Goal: Transaction & Acquisition: Purchase product/service

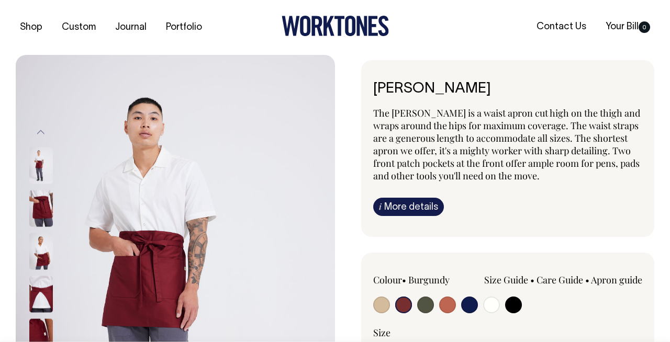
select select "Burgundy"
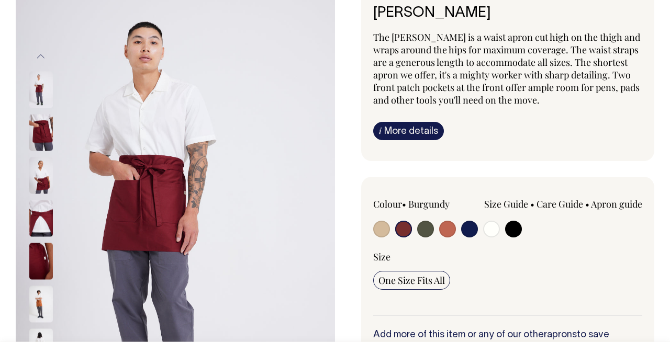
scroll to position [76, 0]
click at [40, 228] on img at bounding box center [41, 218] width 24 height 37
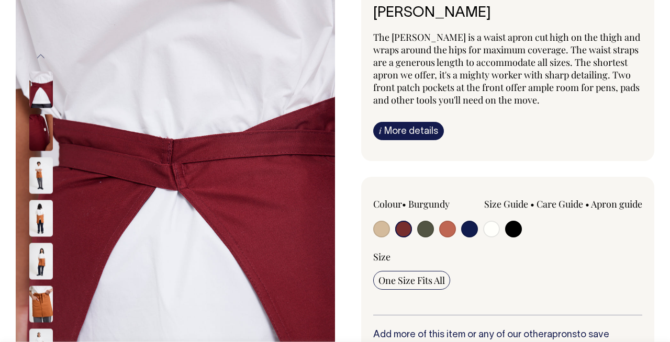
click at [41, 222] on img at bounding box center [41, 218] width 24 height 37
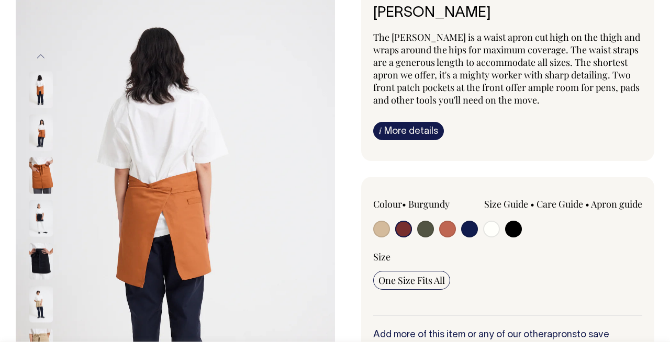
click at [43, 226] on img at bounding box center [41, 218] width 24 height 37
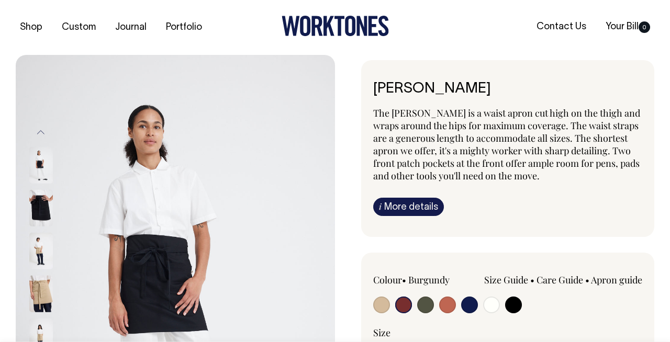
scroll to position [0, 0]
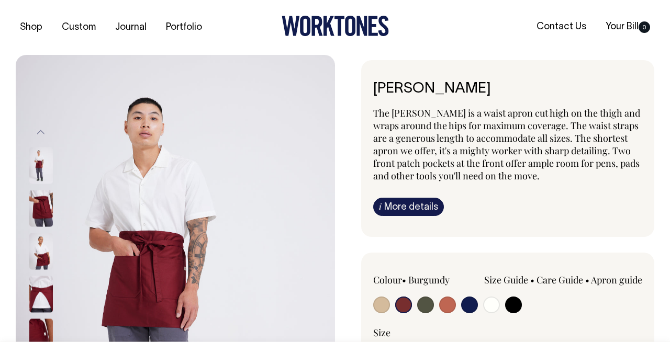
select select "Burgundy"
click at [408, 307] on input "radio" at bounding box center [403, 305] width 17 height 17
